Goal: Task Accomplishment & Management: Complete application form

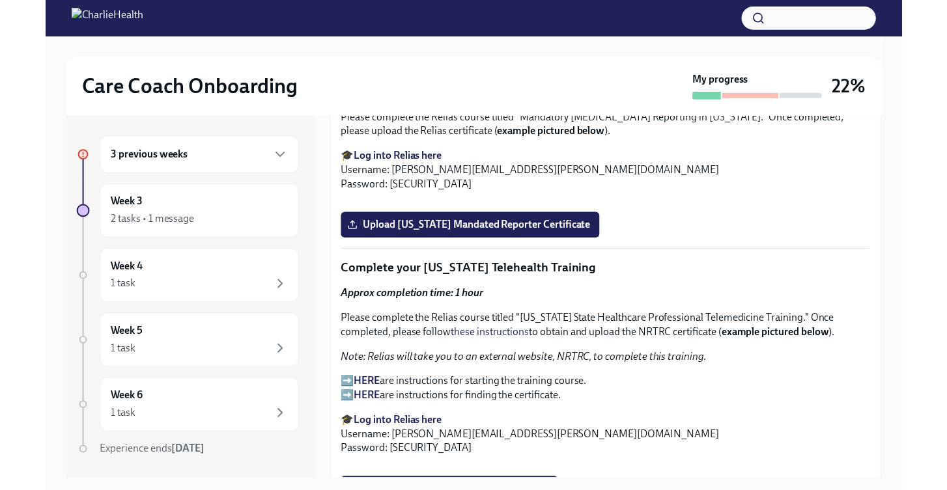
scroll to position [1336, 0]
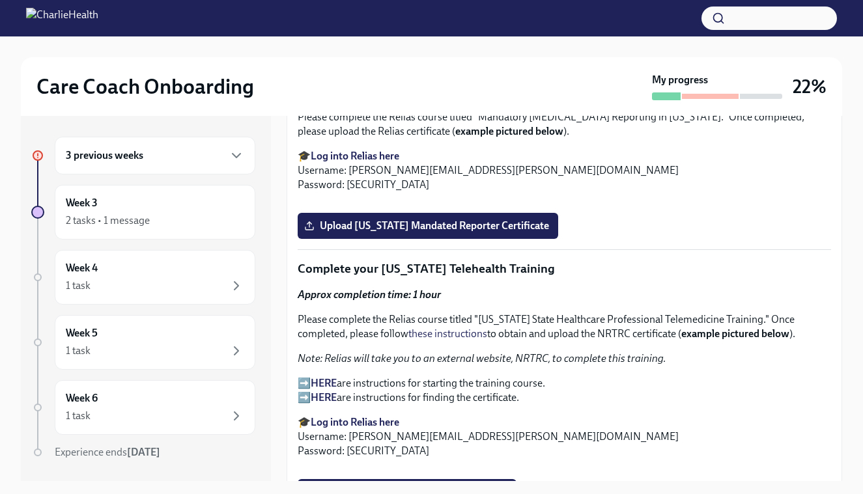
click at [513, 31] on span "I've completed all [US_STATE]-specific Relias Trainings" at bounding box center [429, 24] width 245 height 13
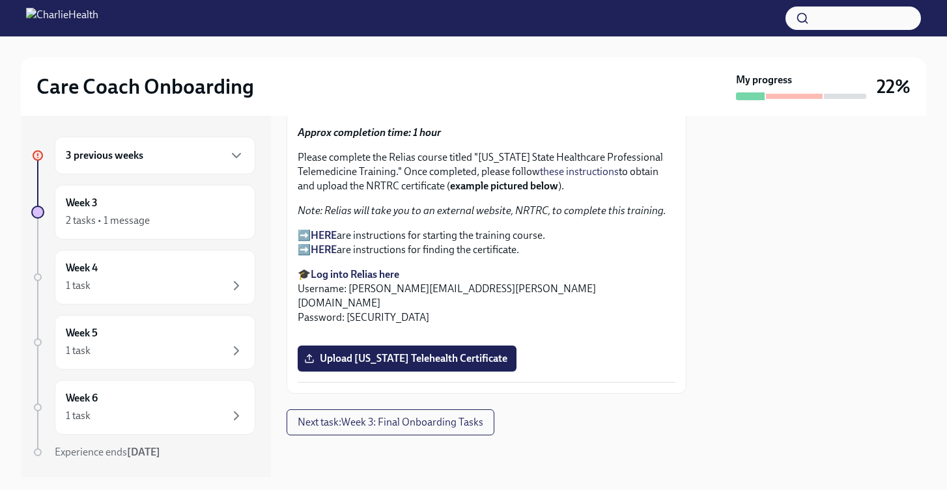
scroll to position [1728, 0]
click at [549, 70] on span "Upload [US_STATE] Mandated Reporter Certificate" at bounding box center [428, 63] width 242 height 13
click at [0, 0] on input "Upload [US_STATE] Mandated Reporter Certificate" at bounding box center [0, 0] width 0 height 0
click at [470, 423] on span "Next task : Week 3: Final Onboarding Tasks" at bounding box center [391, 422] width 186 height 13
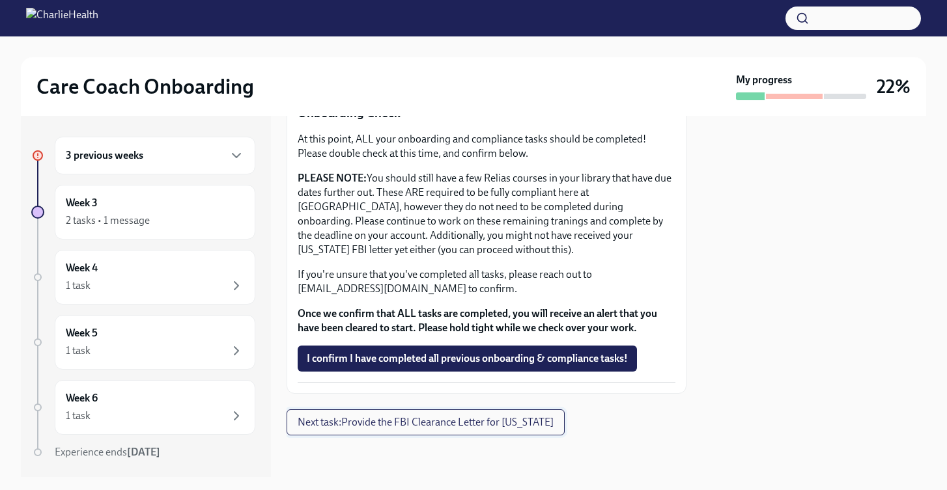
scroll to position [436, 0]
click at [498, 432] on button "Next task : Provide the FBI Clearance Letter for [US_STATE]" at bounding box center [426, 423] width 278 height 26
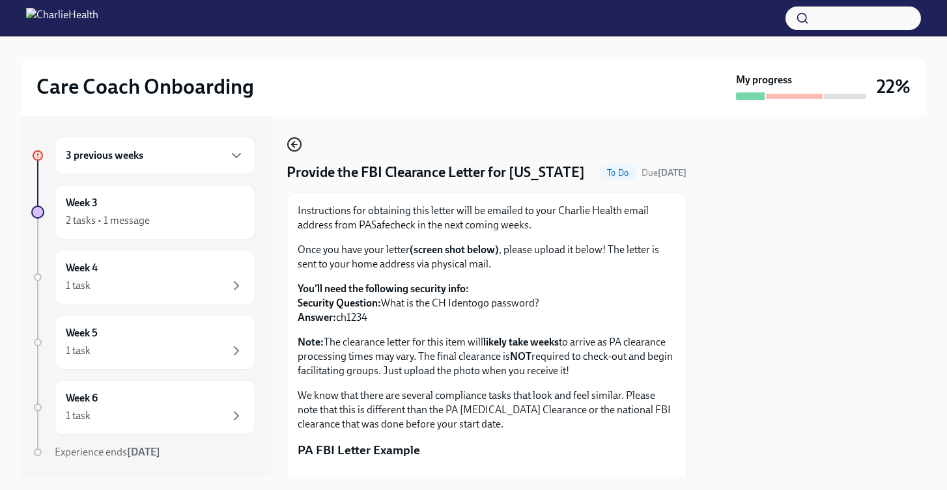
click at [296, 151] on circle "button" at bounding box center [294, 144] width 13 height 13
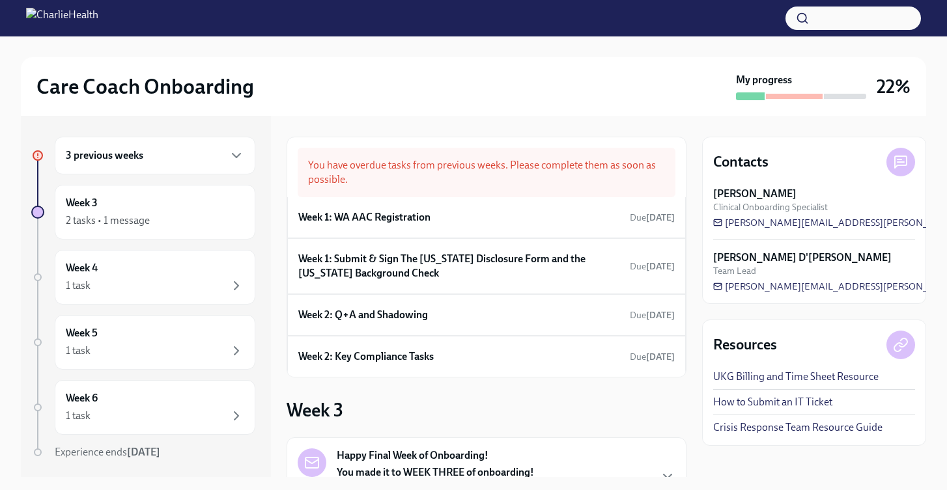
click at [765, 407] on link "How to Submit an IT Ticket" at bounding box center [772, 402] width 119 height 14
